Goal: Task Accomplishment & Management: Use online tool/utility

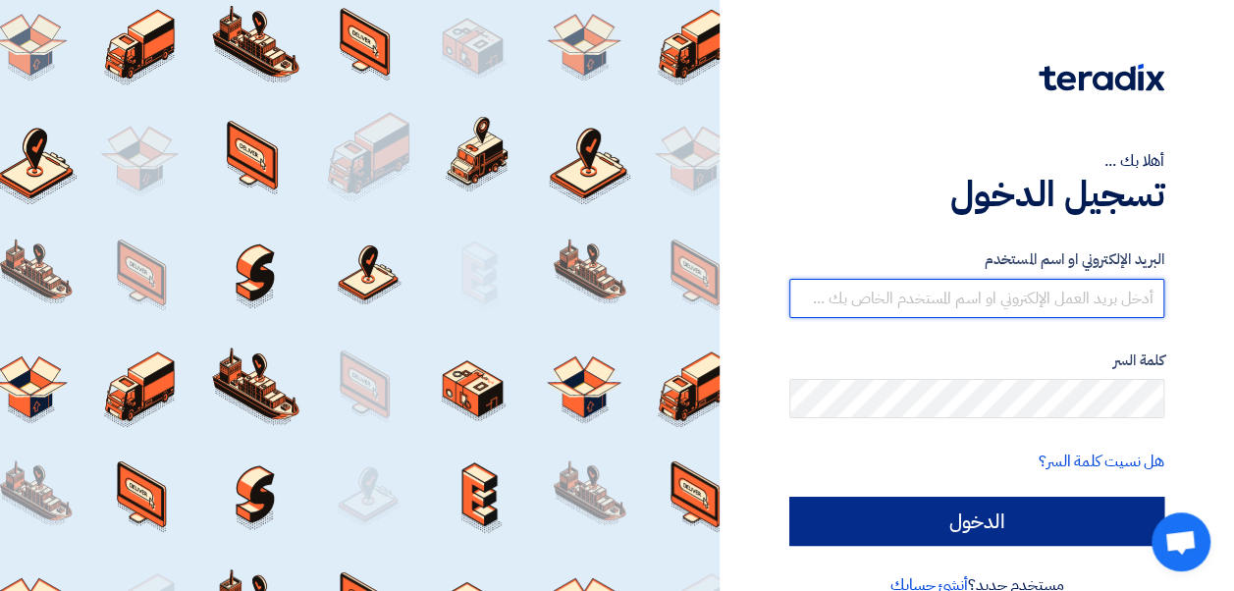
type input "[EMAIL_ADDRESS][DOMAIN_NAME]"
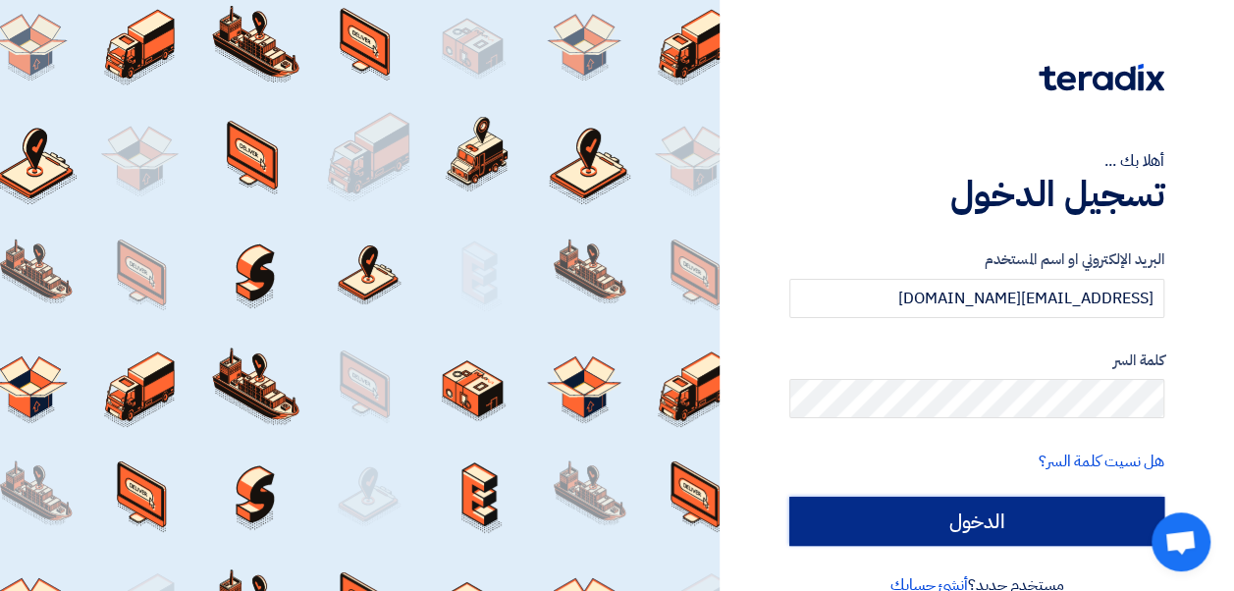
click at [909, 509] on input "الدخول" at bounding box center [976, 521] width 375 height 49
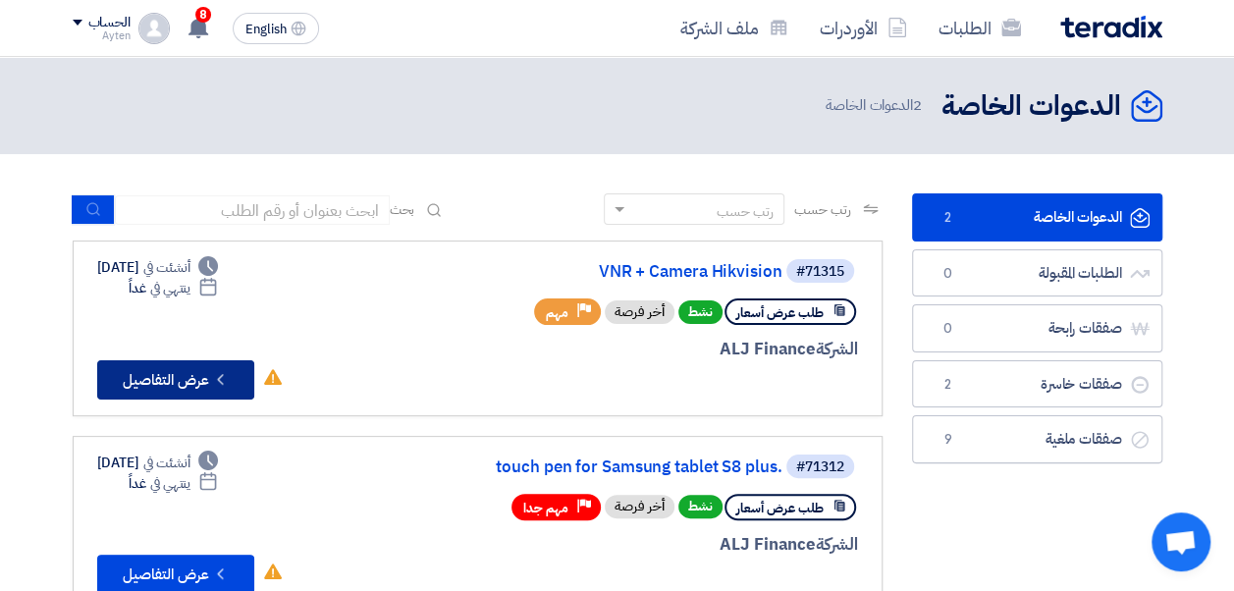
click at [154, 369] on button "Check details عرض التفاصيل" at bounding box center [175, 379] width 157 height 39
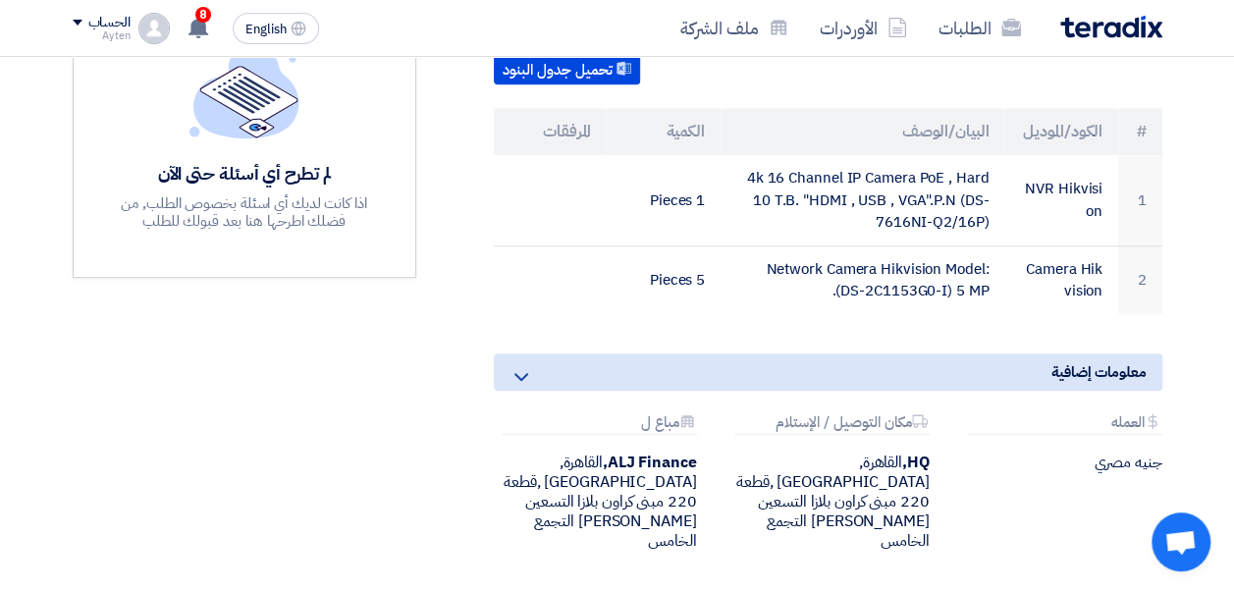
scroll to position [555, 0]
